Goal: Task Accomplishment & Management: Use online tool/utility

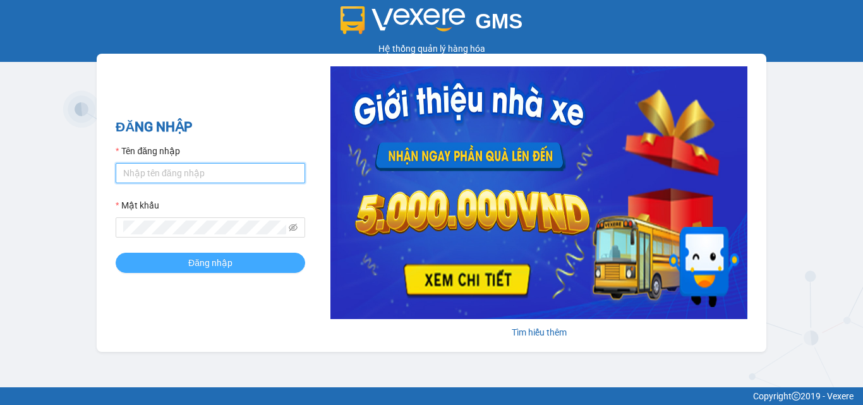
type input "dienkhanh.phucanex"
click at [201, 262] on span "Đăng nhập" at bounding box center [210, 263] width 44 height 14
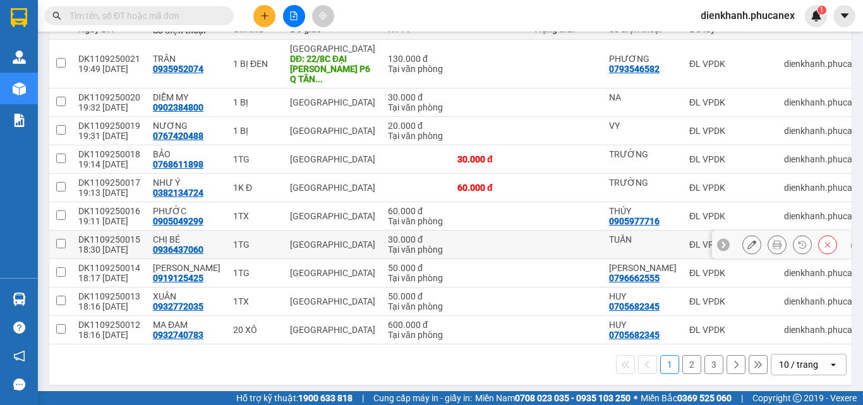
scroll to position [45, 0]
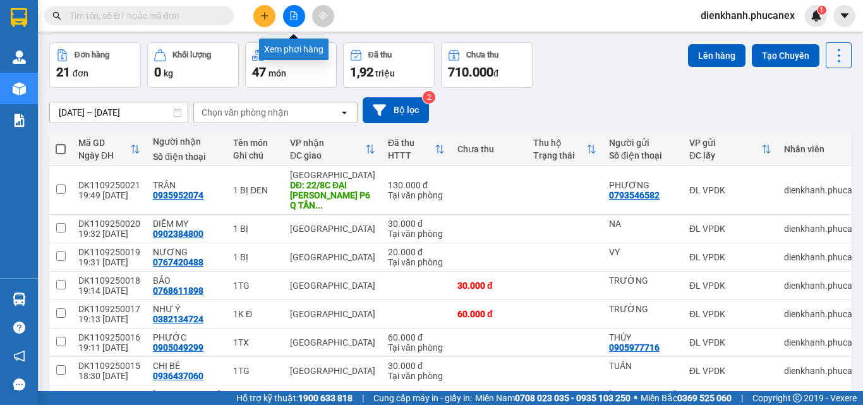
click at [294, 15] on icon "file-add" at bounding box center [293, 15] width 9 height 9
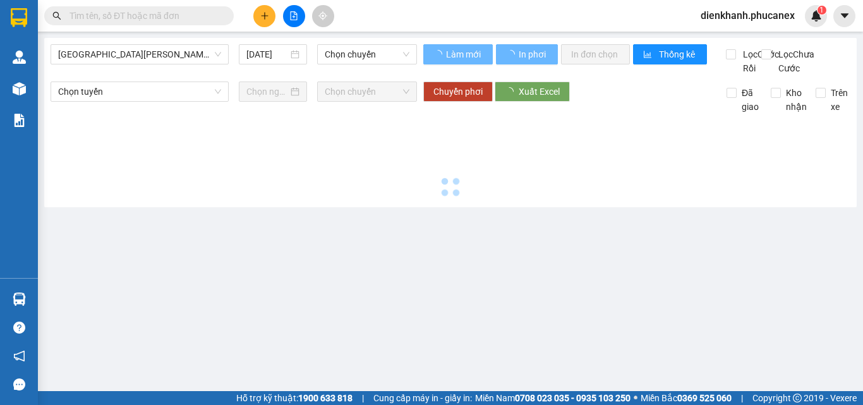
type input "[DATE]"
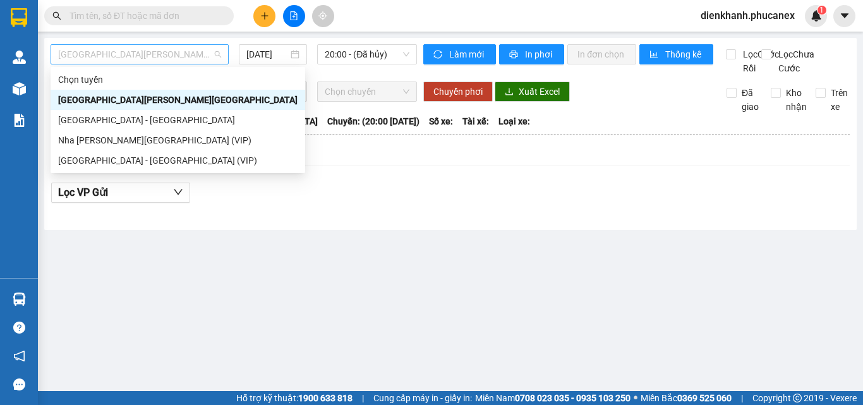
click at [114, 57] on span "[GEOGRAPHIC_DATA][PERSON_NAME][GEOGRAPHIC_DATA]" at bounding box center [139, 54] width 163 height 19
click at [123, 163] on div "[GEOGRAPHIC_DATA] - [GEOGRAPHIC_DATA] (VIP)" at bounding box center [177, 160] width 239 height 14
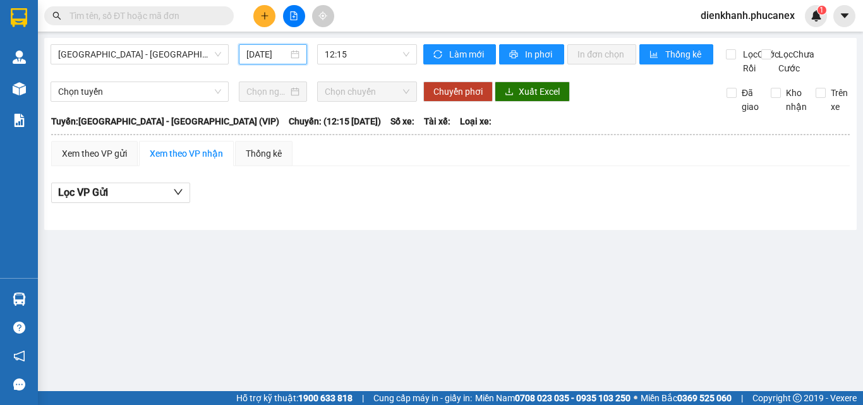
click at [270, 55] on input "[DATE]" at bounding box center [267, 54] width 42 height 14
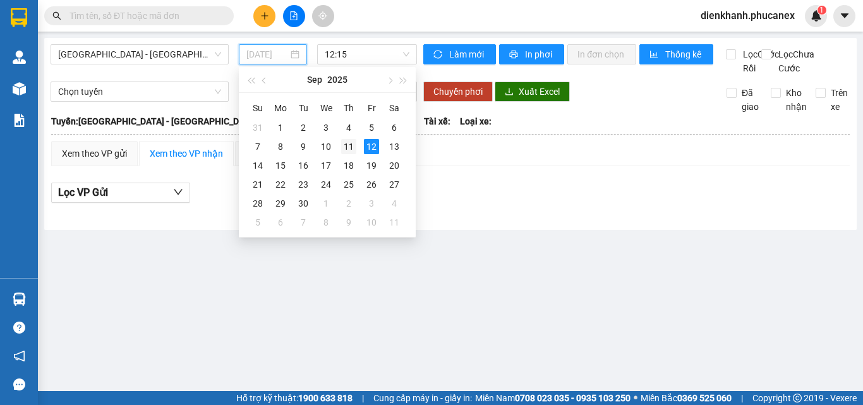
click at [347, 145] on div "11" at bounding box center [348, 146] width 15 height 15
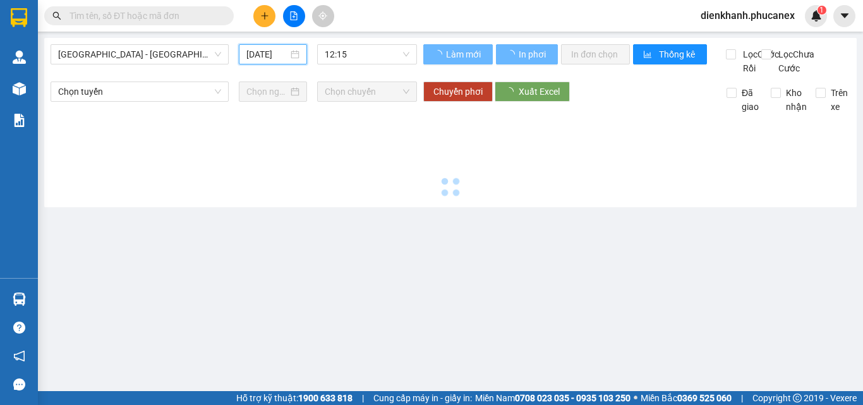
type input "[DATE]"
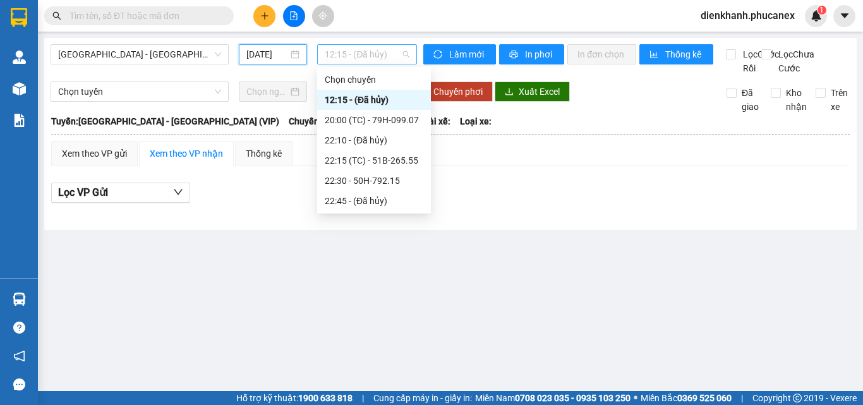
click at [348, 54] on span "12:15 - (Đã [PERSON_NAME])" at bounding box center [367, 54] width 85 height 19
click at [375, 182] on div "22:30 - 50H-792.15" at bounding box center [374, 181] width 99 height 14
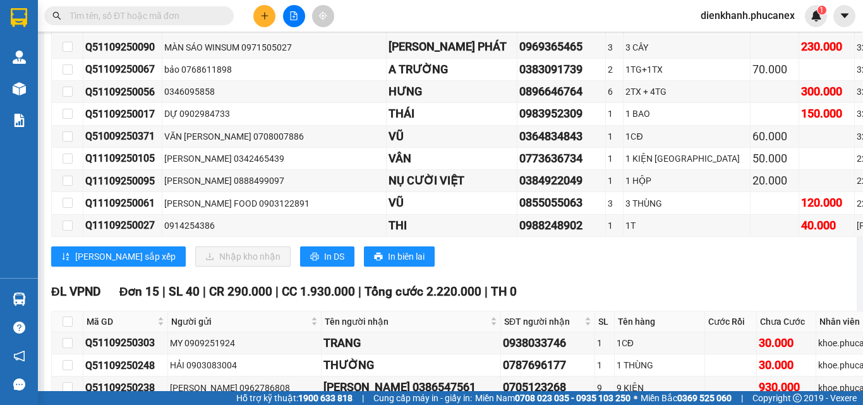
scroll to position [7769, 0]
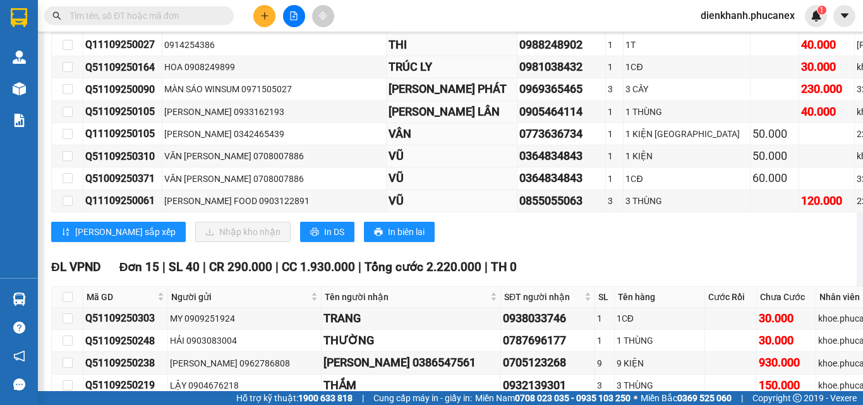
checkbox input "true"
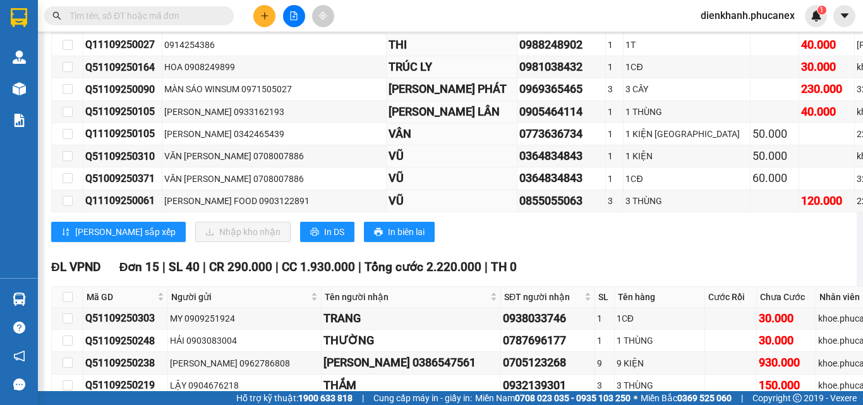
checkbox input "true"
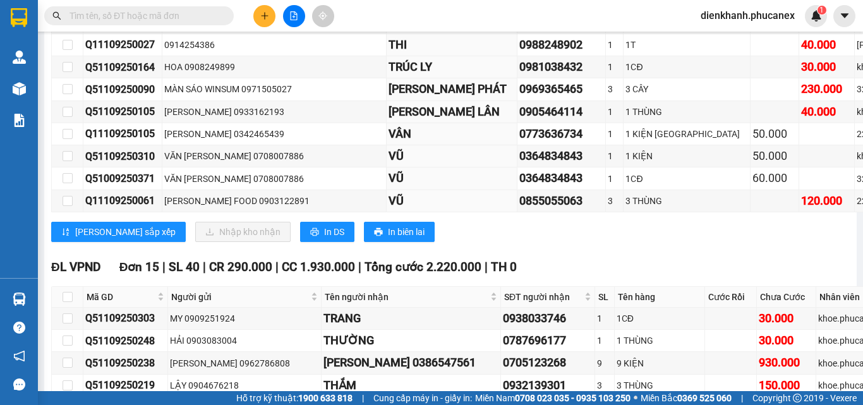
checkbox input "true"
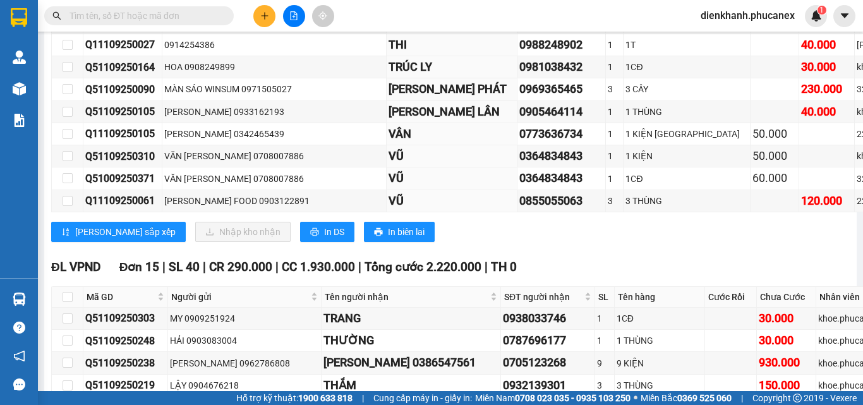
checkbox input "true"
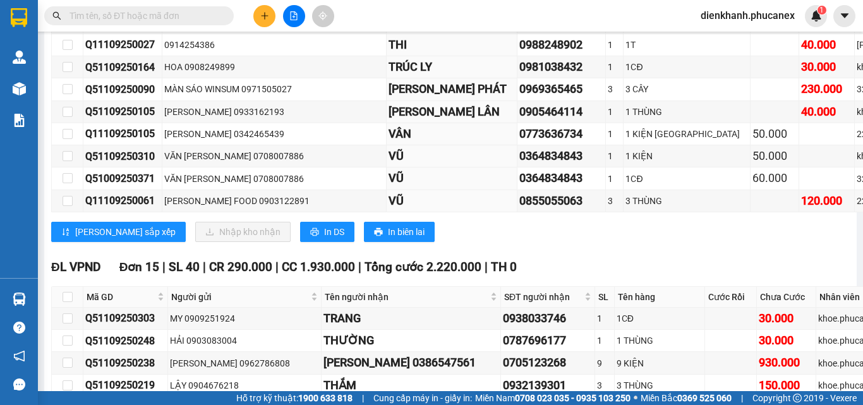
checkbox input "true"
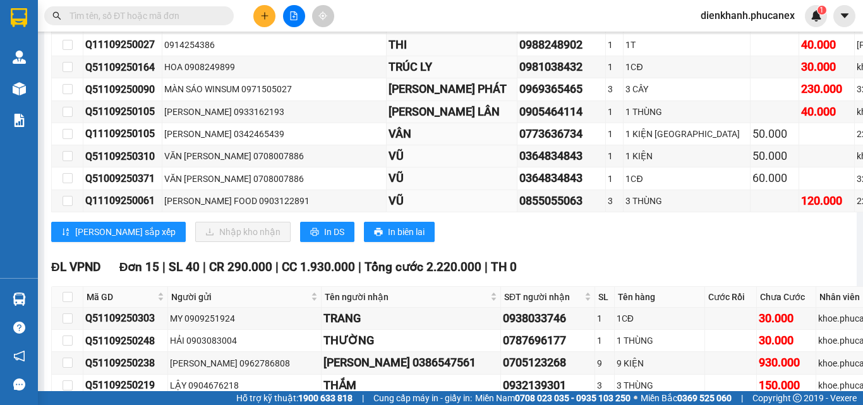
checkbox input "true"
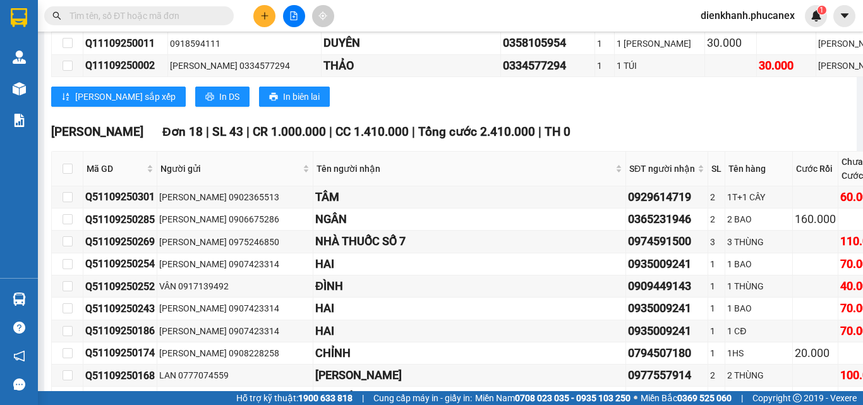
scroll to position [8337, 0]
